Goal: Information Seeking & Learning: Learn about a topic

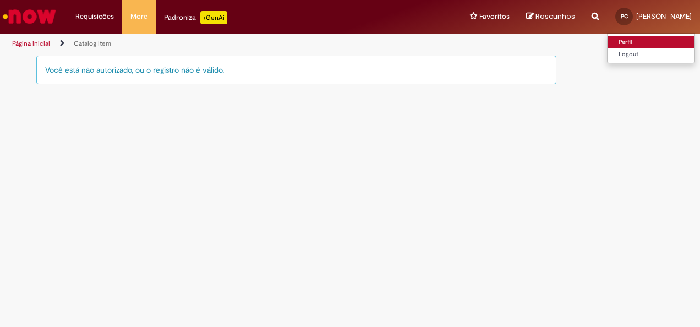
click at [607, 42] on link "Perfil" at bounding box center [650, 42] width 87 height 12
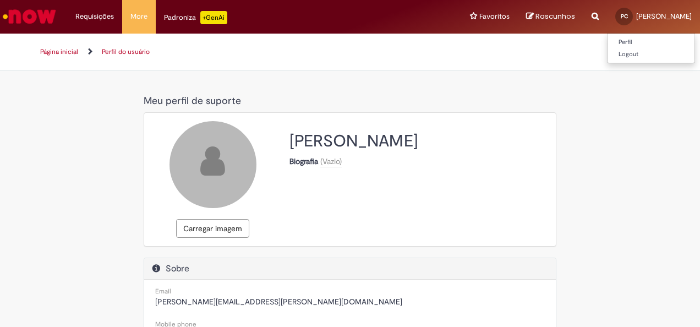
select select "**********"
click at [607, 53] on link "Logout" at bounding box center [650, 54] width 87 height 12
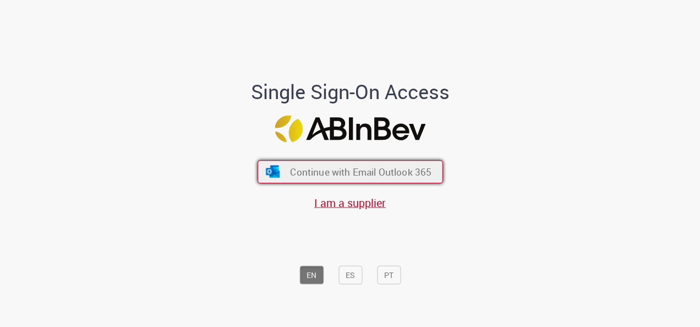
click at [382, 169] on span "Continue with Email Outlook 365" at bounding box center [360, 172] width 141 height 13
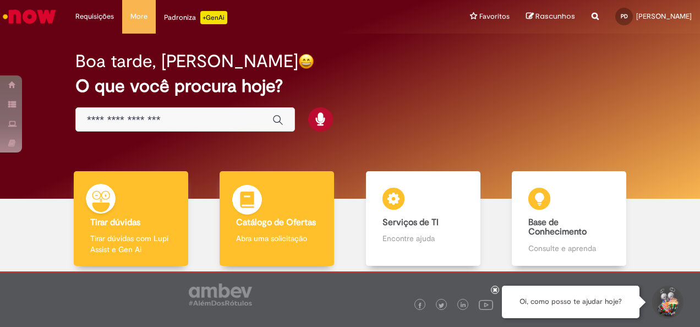
click at [300, 220] on b "Catálogo de Ofertas" at bounding box center [276, 222] width 80 height 11
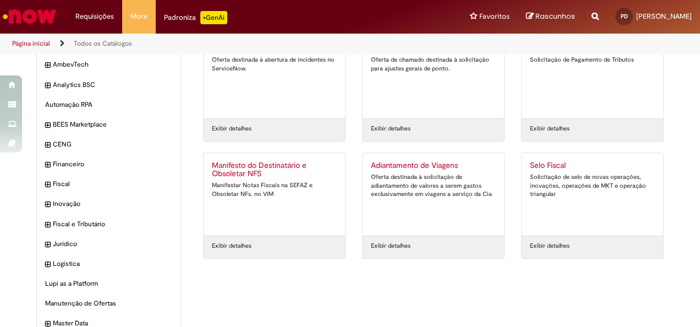
scroll to position [101, 0]
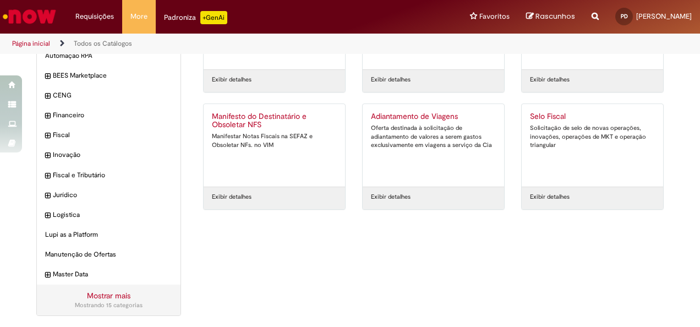
click at [106, 295] on link "Mostrar mais" at bounding box center [108, 296] width 43 height 10
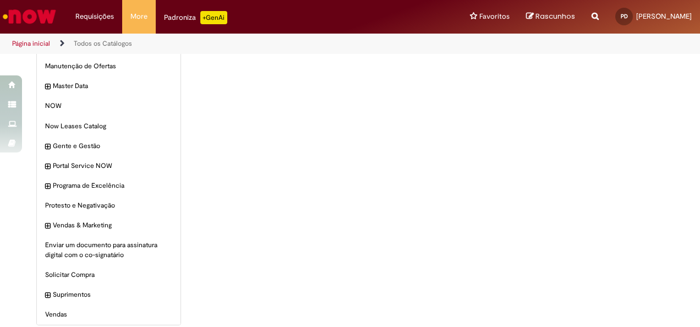
scroll to position [298, 0]
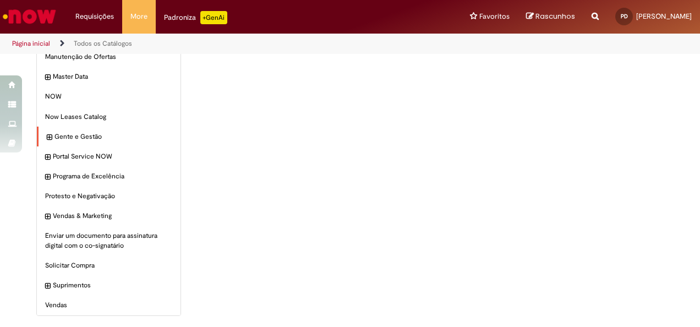
click at [47, 134] on div "Gente e Gestão Itens" at bounding box center [109, 137] width 144 height 20
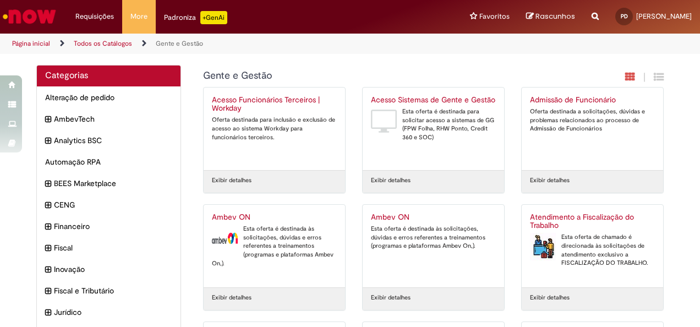
click at [599, 17] on icon "Search from all sources" at bounding box center [594, 10] width 7 height 20
click at [576, 23] on input "text" at bounding box center [573, 17] width 51 height 19
type input "**********"
click button "Pesquisar" at bounding box center [537, 17] width 21 height 19
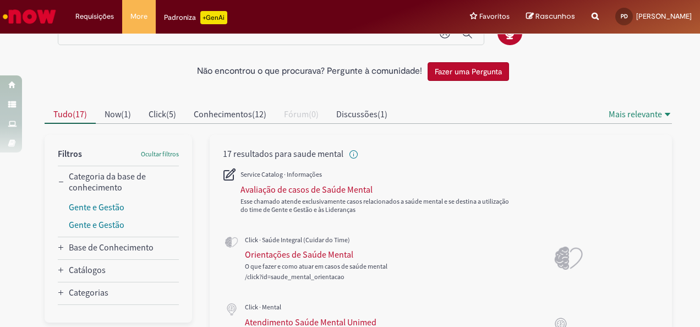
scroll to position [35, 0]
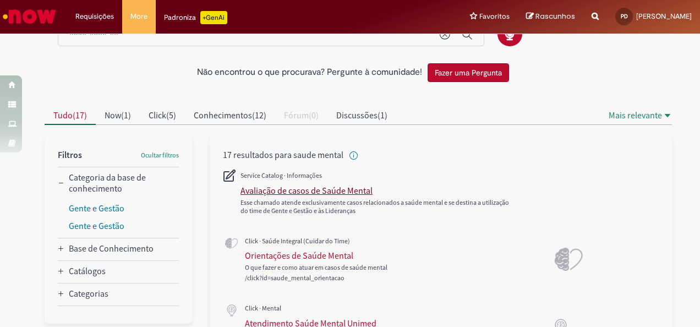
click at [319, 191] on div "Avaliação de casos de Saúde Mental" at bounding box center [306, 190] width 132 height 11
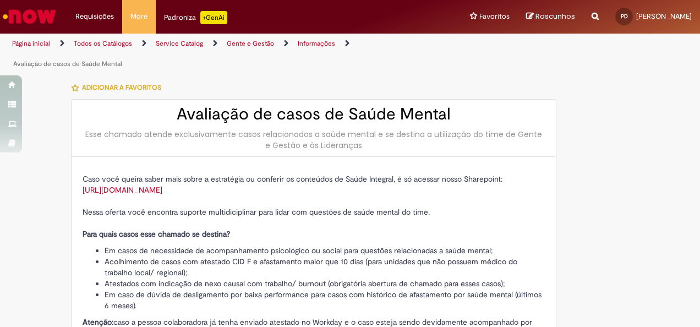
type input "**********"
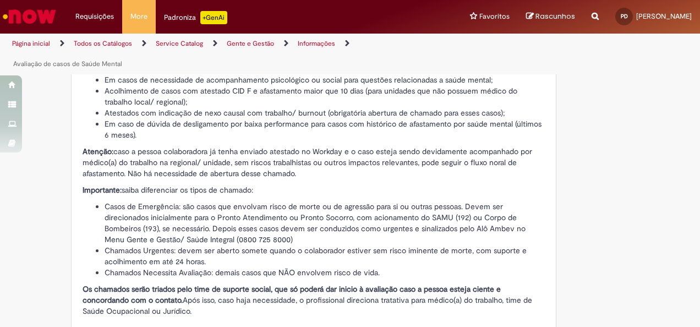
scroll to position [174, 0]
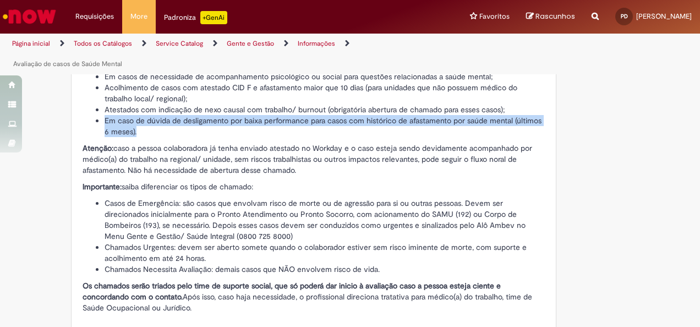
drag, startPoint x: 131, startPoint y: 152, endPoint x: 94, endPoint y: 142, distance: 39.4
click at [105, 137] on li "Em caso de dúvida de desligamento por baixa performance para casos com históric…" at bounding box center [325, 126] width 440 height 22
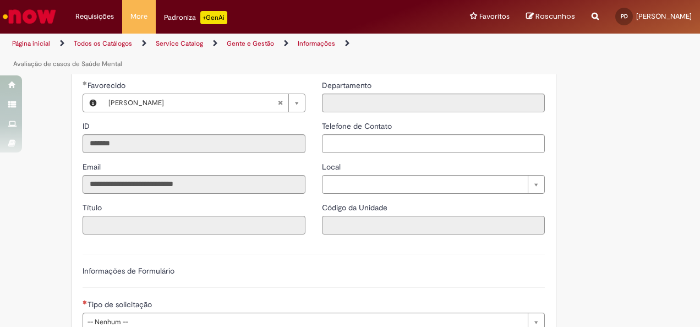
scroll to position [444, 0]
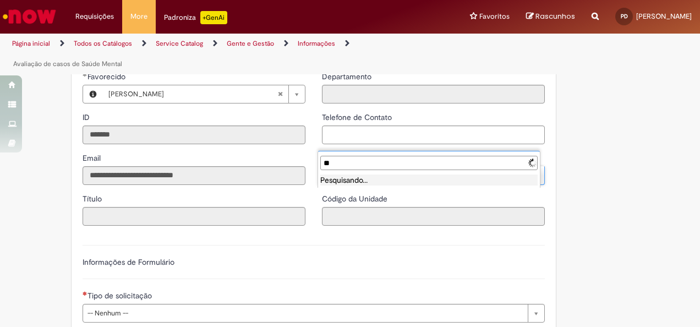
type input "*"
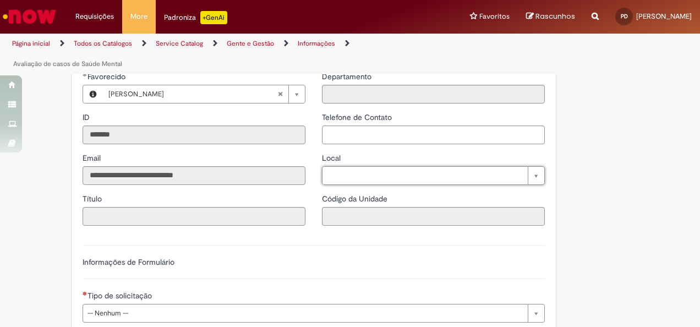
type input "*"
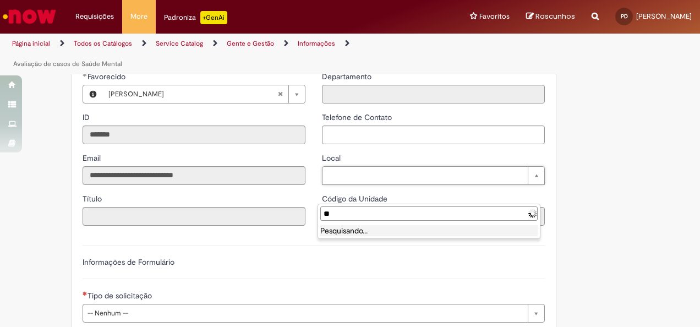
type input "*"
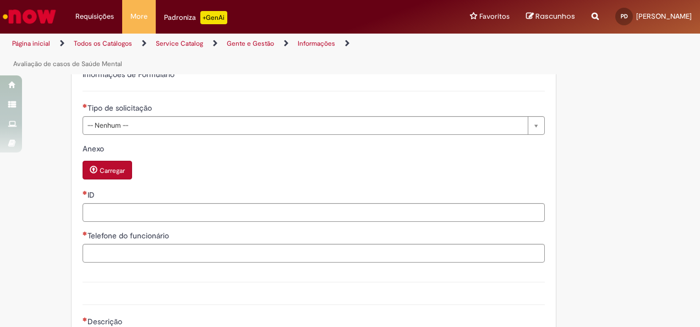
scroll to position [653, 0]
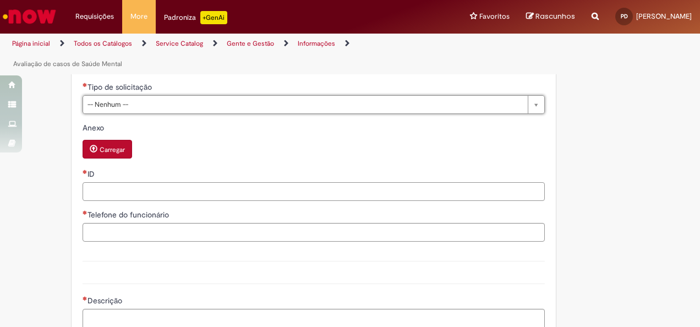
click at [220, 201] on input "ID" at bounding box center [314, 191] width 462 height 19
type input "*"
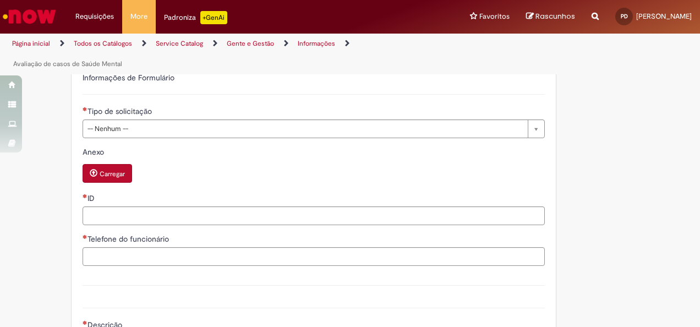
scroll to position [675, 0]
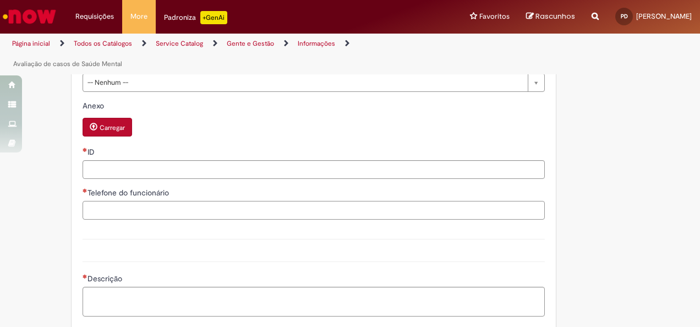
click at [215, 220] on input "Telefone do funcionário" at bounding box center [314, 210] width 462 height 19
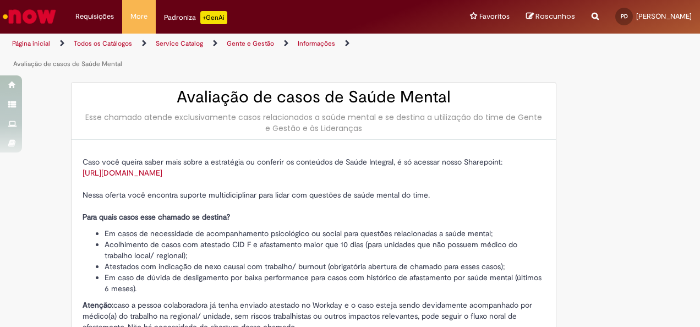
scroll to position [0, 0]
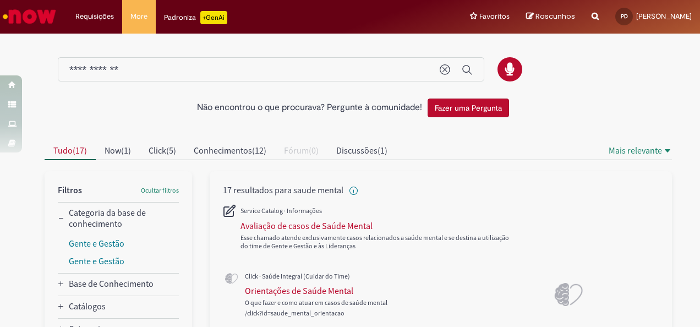
click at [208, 67] on input "**********" at bounding box center [248, 70] width 359 height 13
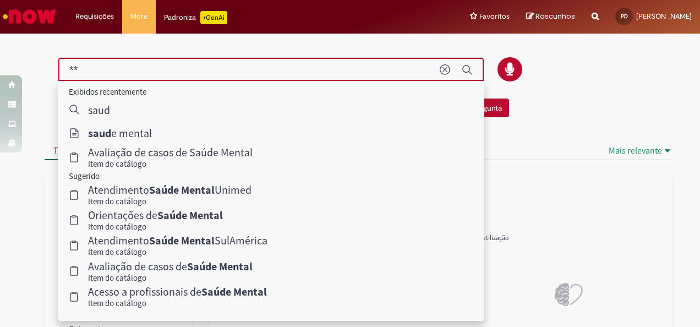
type input "*"
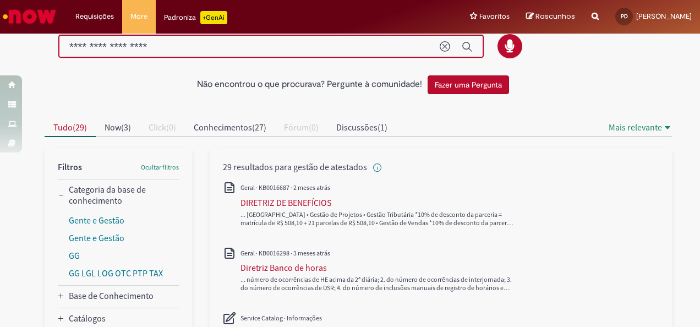
scroll to position [11, 0]
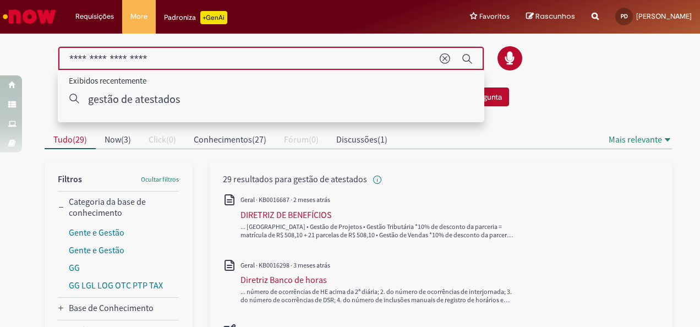
click at [169, 55] on input "**********" at bounding box center [248, 59] width 359 height 13
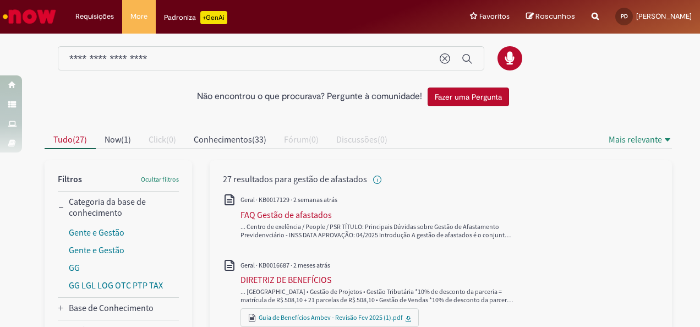
type input "**********"
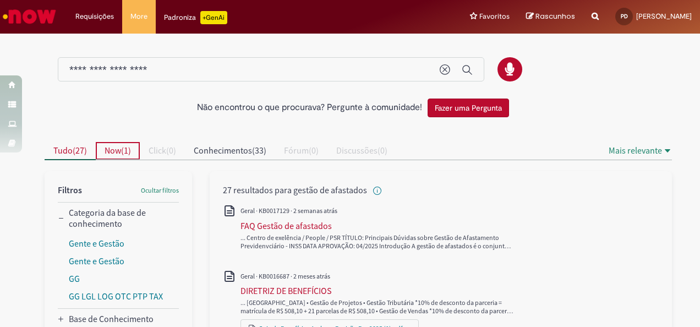
click at [117, 147] on span "Now" at bounding box center [113, 150] width 17 height 11
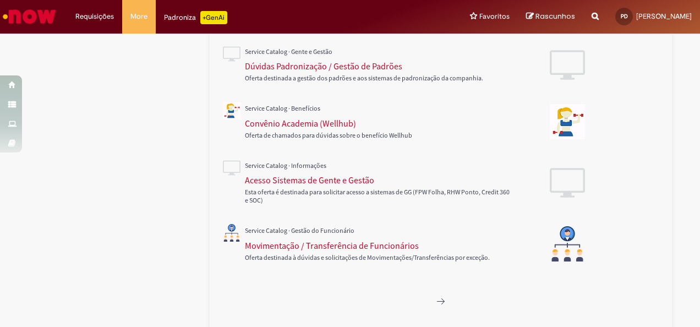
scroll to position [508, 0]
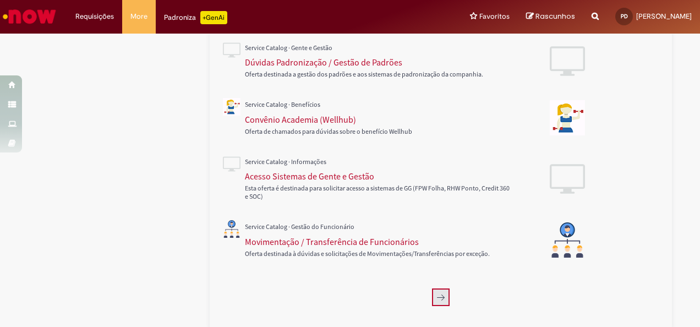
click at [444, 295] on button "Próxima página, 2" at bounding box center [441, 297] width 18 height 18
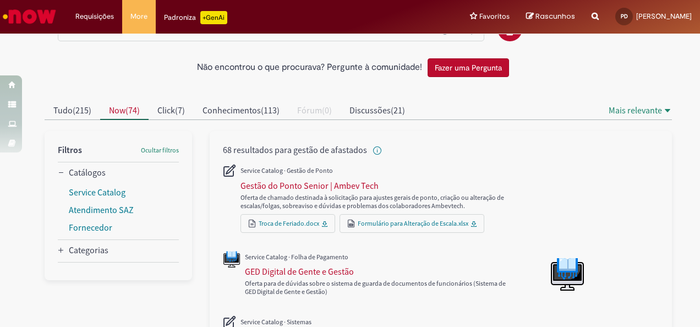
scroll to position [31, 0]
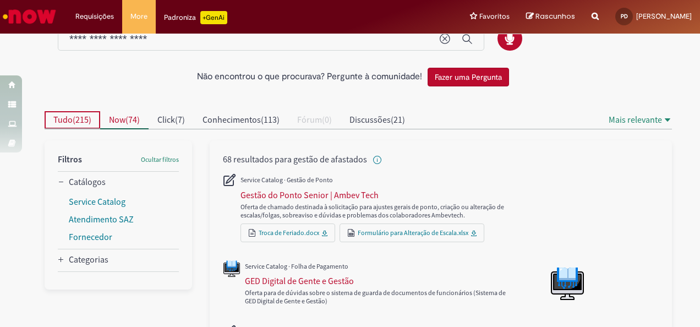
click at [78, 116] on span "215" at bounding box center [81, 119] width 13 height 11
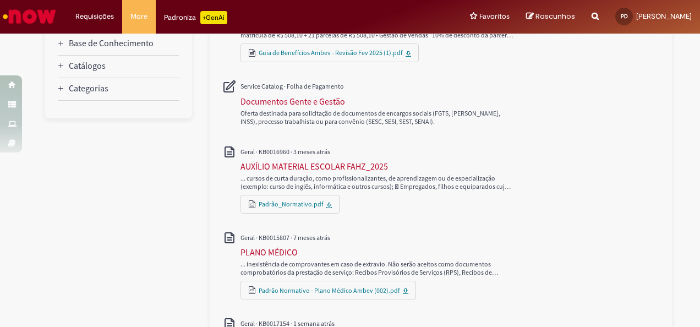
scroll to position [274, 0]
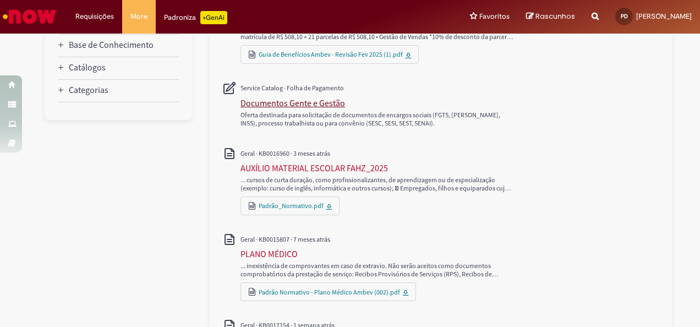
click at [303, 99] on div "Documentos Gente e Gestão" at bounding box center [292, 102] width 105 height 11
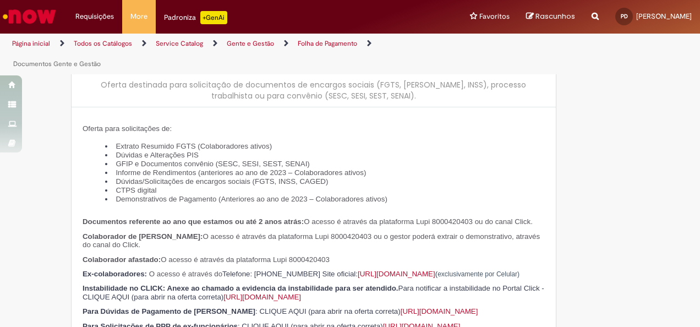
type input "**********"
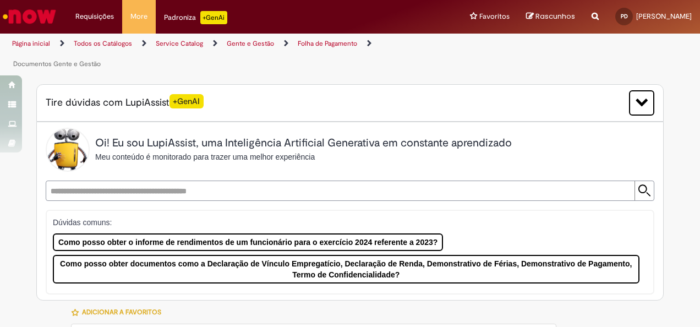
click at [103, 41] on link "Todos os Catálogos" at bounding box center [103, 43] width 58 height 9
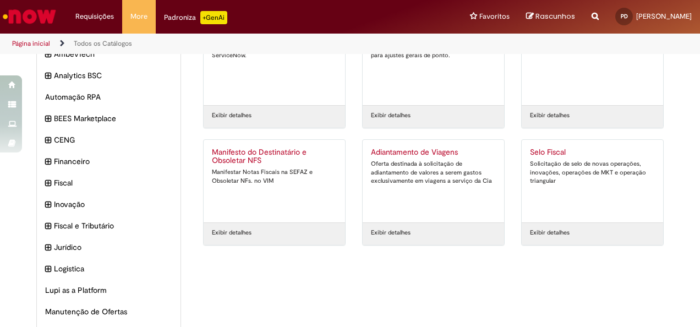
scroll to position [64, 0]
click at [47, 250] on icon "expandir categoria Jurídico" at bounding box center [50, 249] width 6 height 12
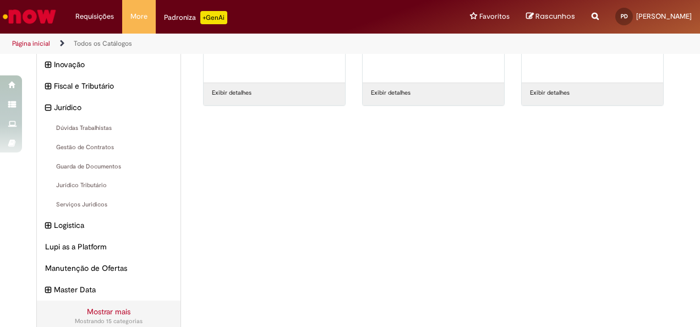
scroll to position [220, 0]
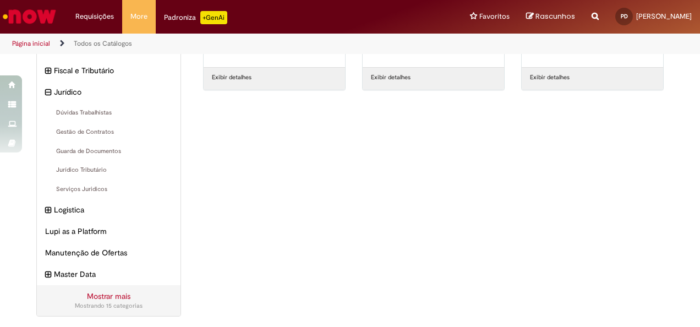
click at [110, 293] on link "Mostrar mais" at bounding box center [108, 296] width 43 height 10
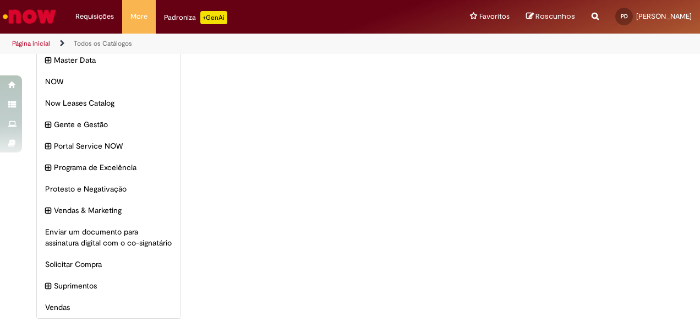
scroll to position [436, 0]
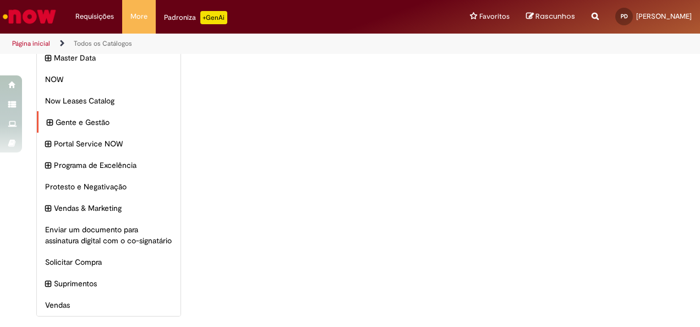
click at [47, 122] on icon "expandir categoria Gente e Gestão" at bounding box center [50, 123] width 6 height 12
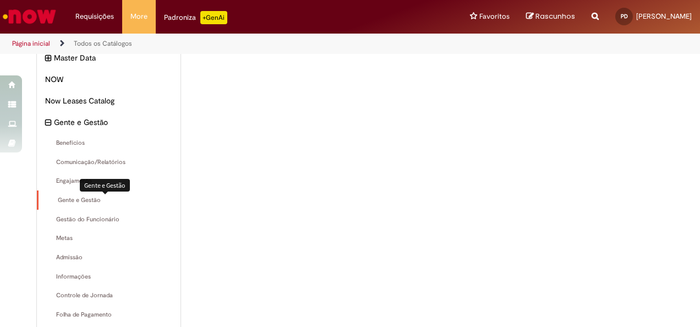
click at [69, 198] on span "Gente e Gestão Itens" at bounding box center [109, 200] width 125 height 9
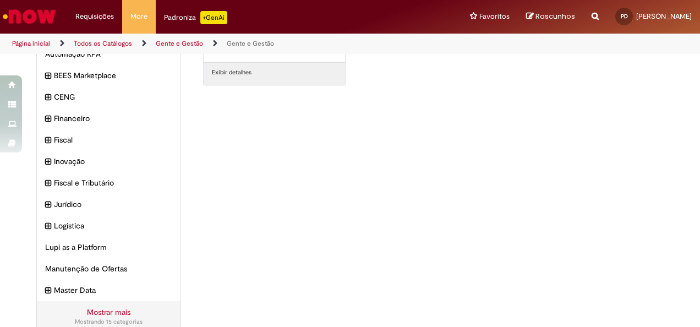
scroll to position [124, 0]
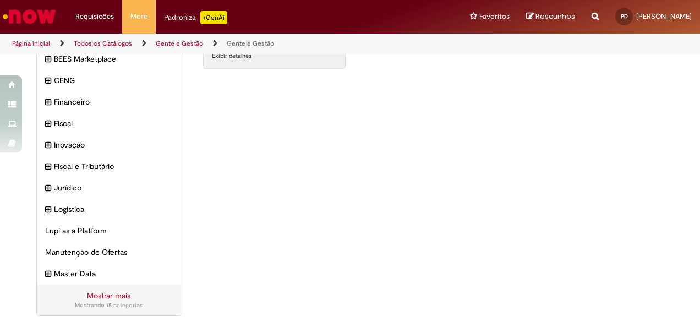
click at [113, 292] on link "Mostrar mais" at bounding box center [108, 296] width 43 height 10
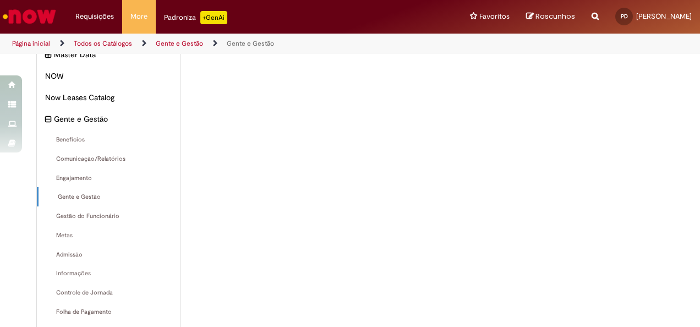
scroll to position [338, 0]
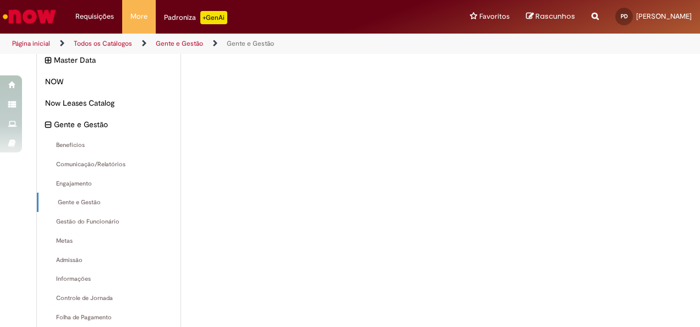
click at [599, 18] on icon "Search from all sources" at bounding box center [594, 10] width 7 height 20
click at [599, 18] on input "**********" at bounding box center [573, 17] width 51 height 19
type input "*"
type input "***"
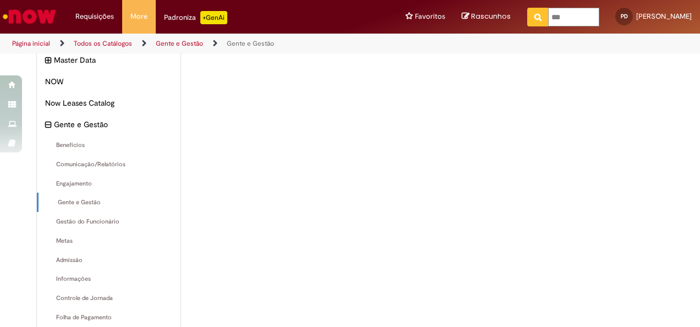
click button "Pesquisar" at bounding box center [537, 17] width 21 height 19
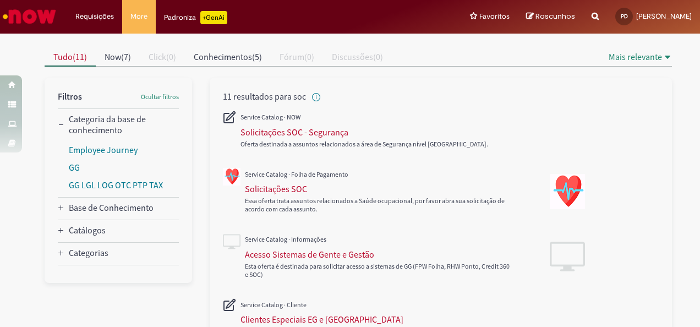
scroll to position [96, 0]
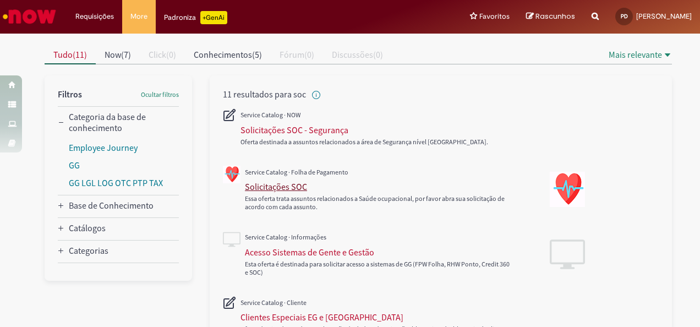
click at [281, 185] on div "Solicitações SOC" at bounding box center [276, 186] width 62 height 11
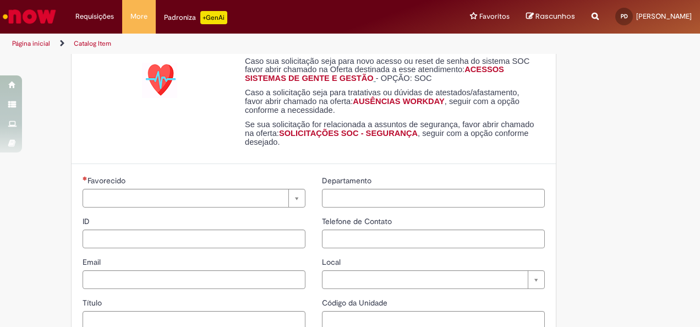
type input "*******"
type input "**********"
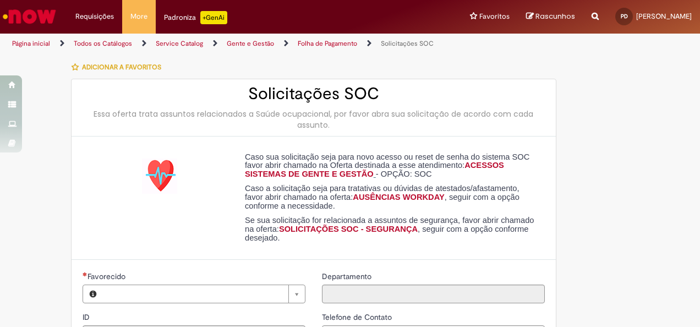
type input "**********"
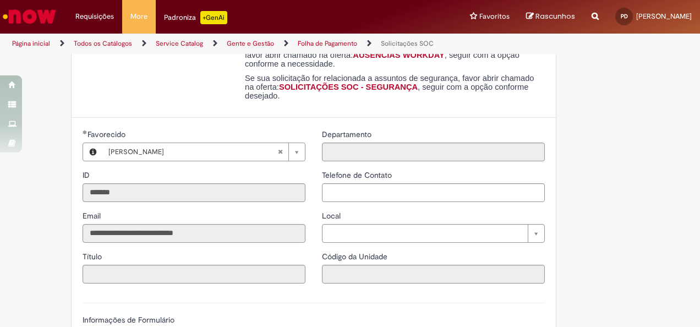
scroll to position [92, 0]
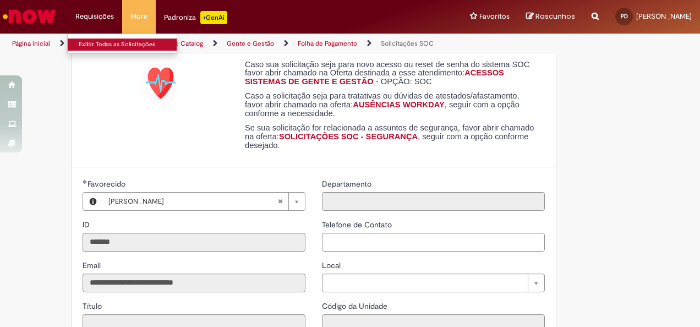
click at [106, 45] on link "Exibir Todas as Solicitações" at bounding box center [128, 45] width 121 height 12
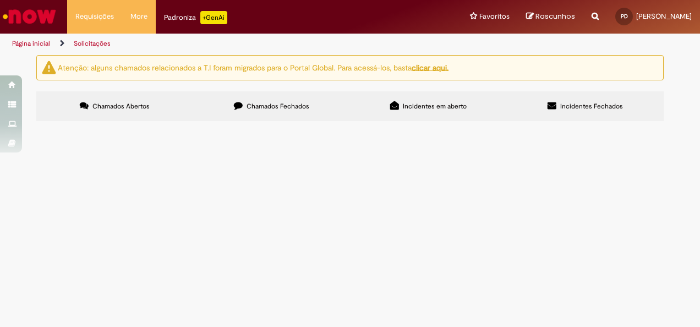
drag, startPoint x: 434, startPoint y: 241, endPoint x: 442, endPoint y: 253, distance: 14.5
click at [442, 253] on main "Solicitações Atenção: alguns chamados relacionados a T.I foram migrados para o …" at bounding box center [350, 190] width 700 height 272
click at [479, 273] on main "Solicitações Atenção: alguns chamados relacionados a T.I foram migrados para o …" at bounding box center [350, 190] width 700 height 272
click at [221, 249] on main "Solicitações Atenção: alguns chamados relacionados a T.I foram migrados para o …" at bounding box center [350, 190] width 700 height 272
click at [297, 107] on span "Chamados Fechados" at bounding box center [277, 106] width 63 height 9
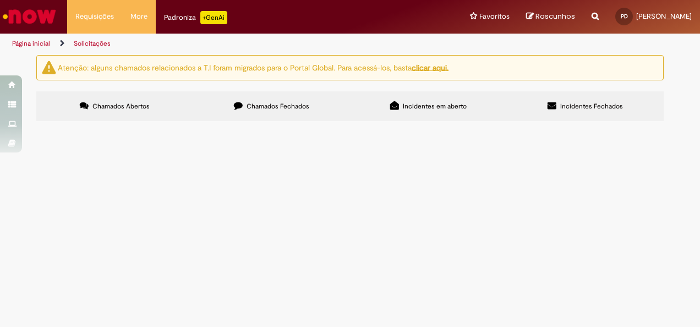
drag, startPoint x: 425, startPoint y: 105, endPoint x: 473, endPoint y: 100, distance: 48.1
click at [425, 105] on span "Incidentes em aberto" at bounding box center [435, 106] width 64 height 9
click at [127, 107] on span "Chamados Abertos" at bounding box center [120, 106] width 57 height 9
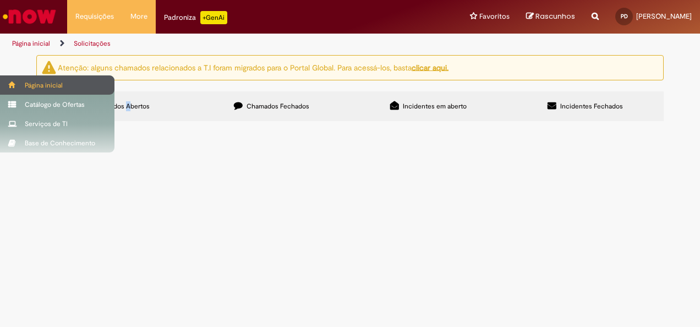
click at [20, 88] on div "Página inicial" at bounding box center [57, 84] width 114 height 19
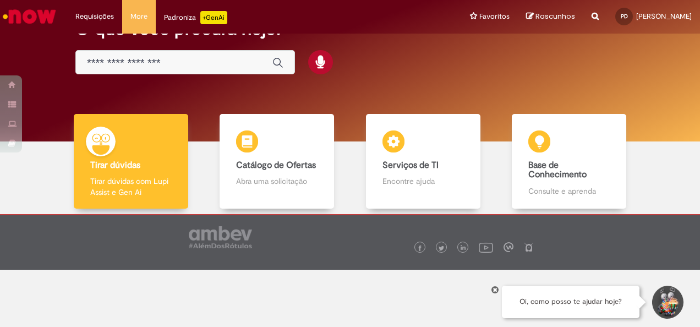
scroll to position [58, 0]
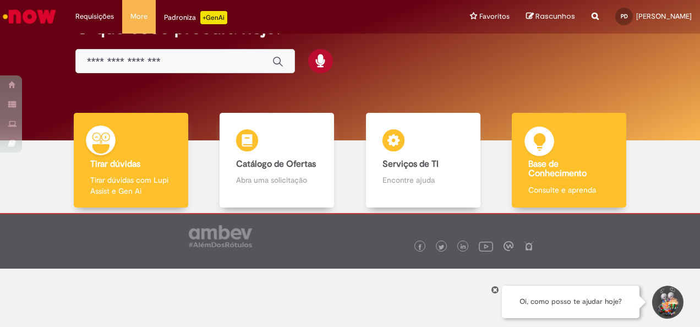
click at [538, 179] on div "Base de Conhecimento Base de Conhecimento Consulte e aprenda" at bounding box center [569, 160] width 114 height 95
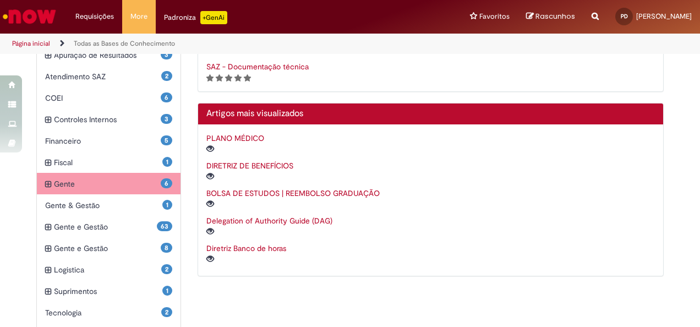
scroll to position [359, 0]
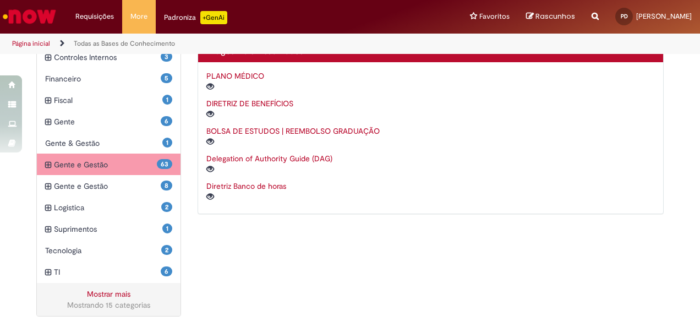
click at [123, 162] on span "Gente e Gestão Itens" at bounding box center [105, 164] width 103 height 11
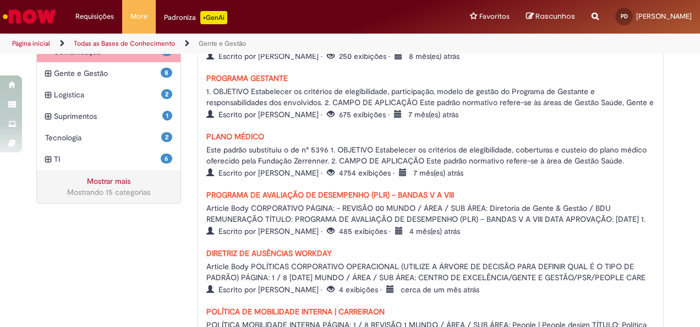
scroll to position [495, 0]
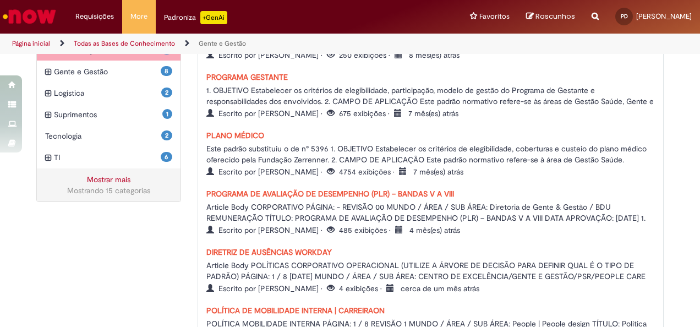
drag, startPoint x: 138, startPoint y: 246, endPoint x: 129, endPoint y: 99, distance: 147.8
click at [138, 246] on div "**********" at bounding box center [350, 88] width 644 height 677
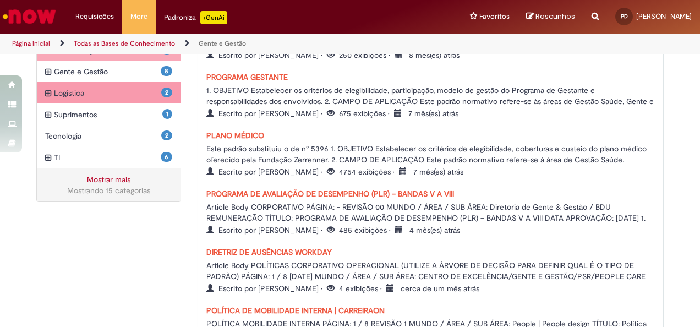
scroll to position [494, 0]
